Goal: Task Accomplishment & Management: Manage account settings

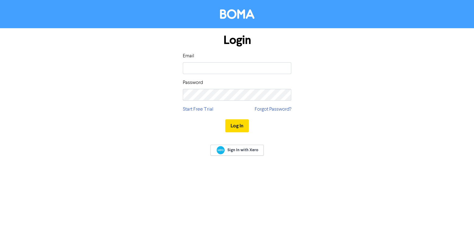
click at [220, 68] on input "email" at bounding box center [237, 68] width 108 height 12
type input "[EMAIL_ADDRESS][DOMAIN_NAME]"
click at [225, 119] on button "Log In" at bounding box center [237, 125] width 24 height 13
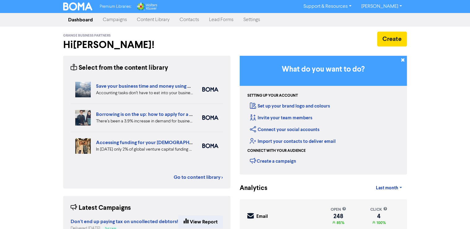
click at [117, 20] on link "Campaigns" at bounding box center [115, 20] width 34 height 12
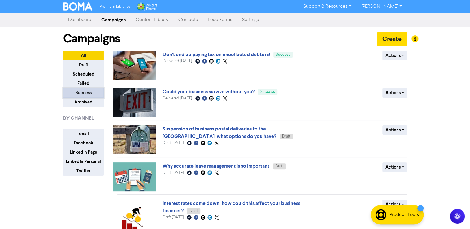
click at [87, 91] on button "Success" at bounding box center [83, 93] width 41 height 10
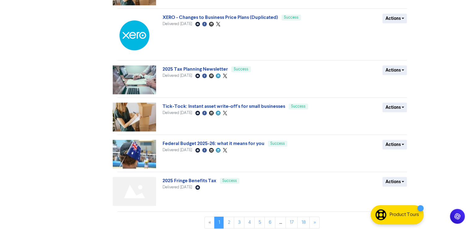
scroll to position [228, 0]
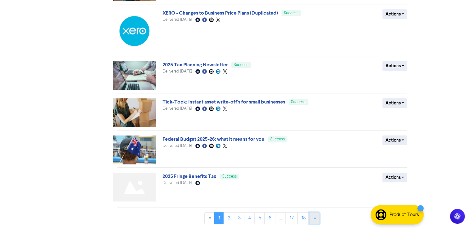
click at [317, 221] on link "»" at bounding box center [315, 218] width 10 height 12
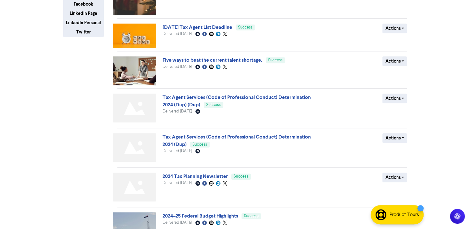
scroll to position [149, 0]
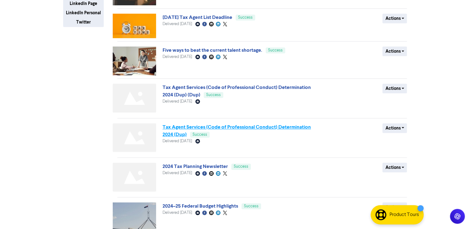
click at [206, 128] on link "Tax Agent Services (Code of Professional Conduct) Determination 2024 (Dup)" at bounding box center [237, 131] width 148 height 14
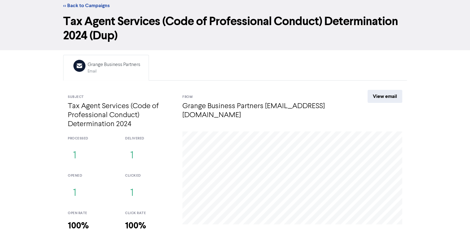
scroll to position [25, 0]
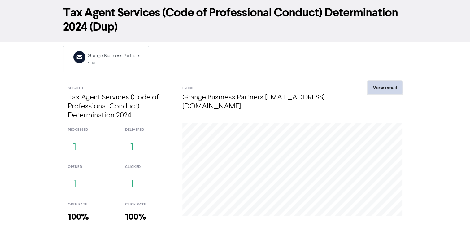
click at [382, 87] on link "View email" at bounding box center [385, 87] width 35 height 13
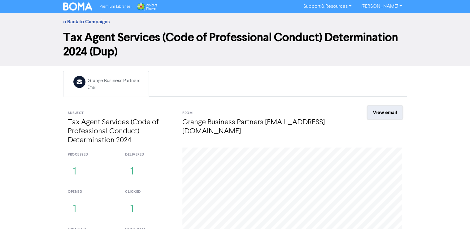
scroll to position [58, 0]
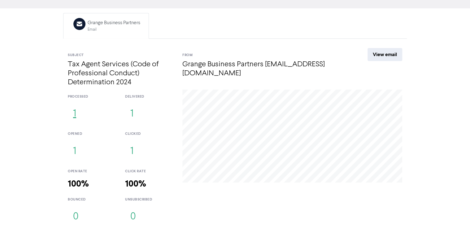
click at [75, 111] on button "1" at bounding box center [75, 114] width 14 height 20
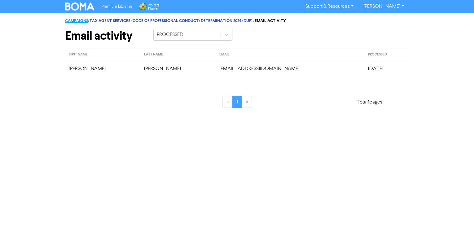
click at [86, 21] on link "CAMPAIGNS" at bounding box center [76, 20] width 23 height 5
